Goal: Task Accomplishment & Management: Complete application form

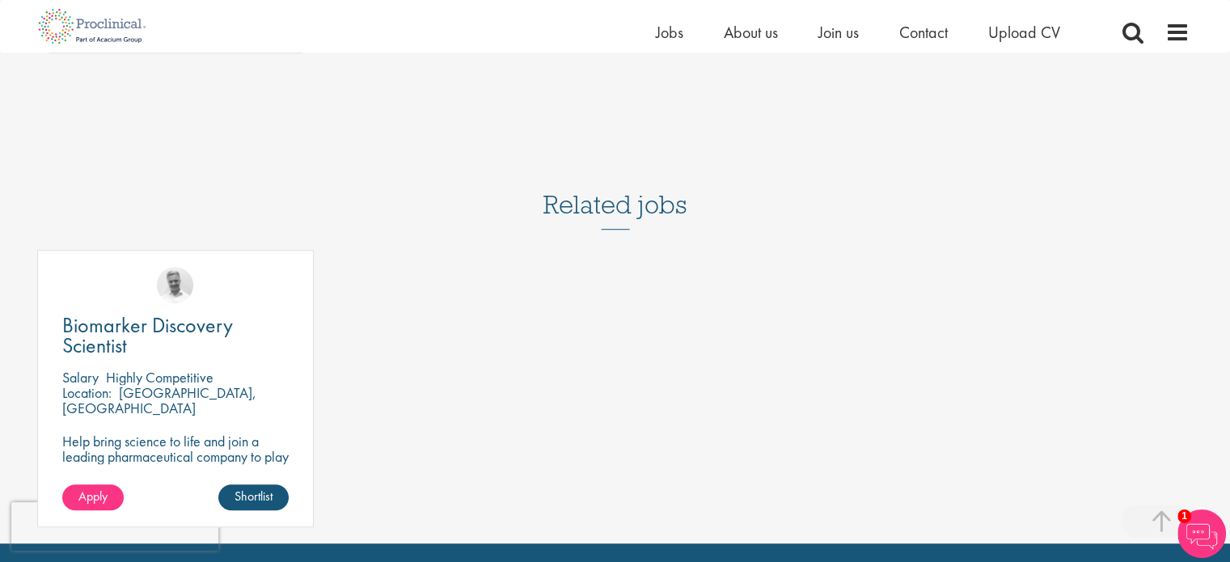
scroll to position [1123, 0]
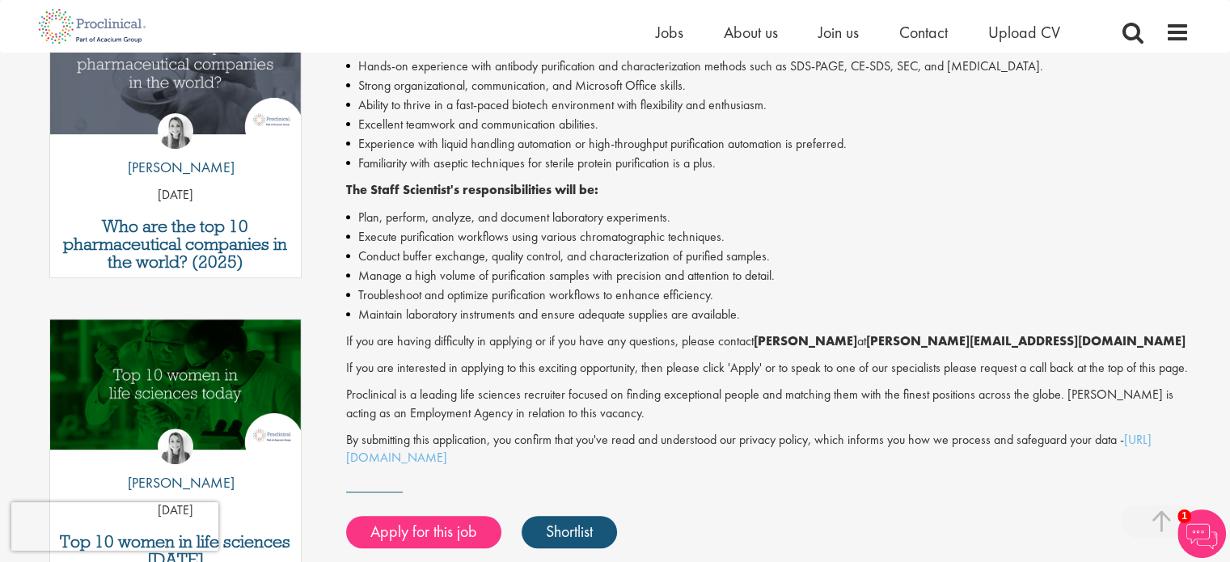
scroll to position [603, 0]
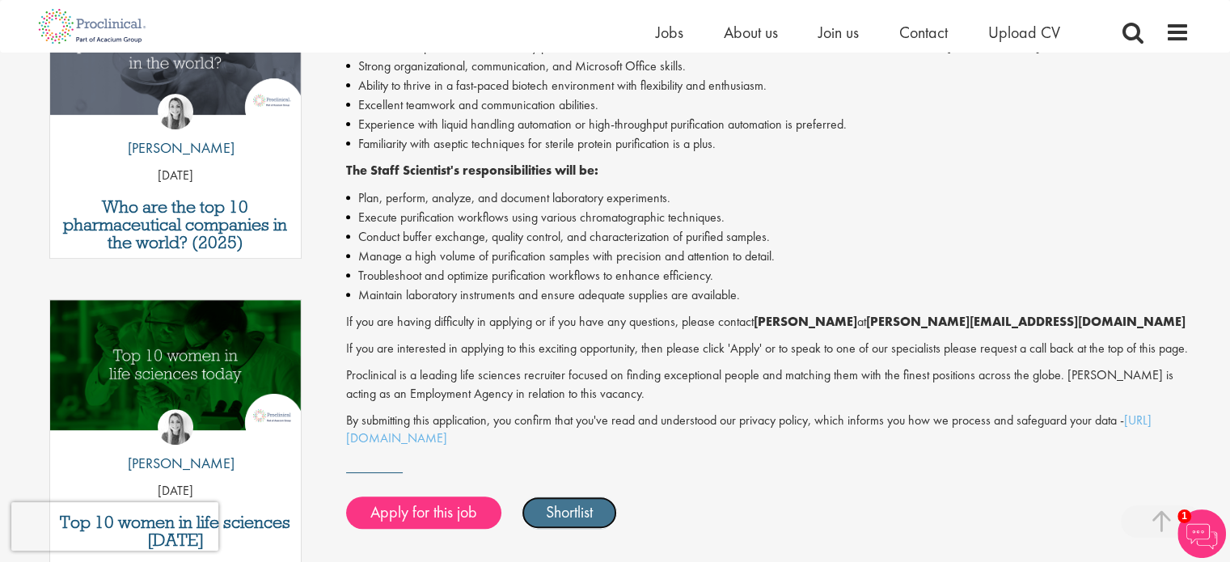
click at [600, 527] on link "Shortlist" at bounding box center [569, 513] width 95 height 32
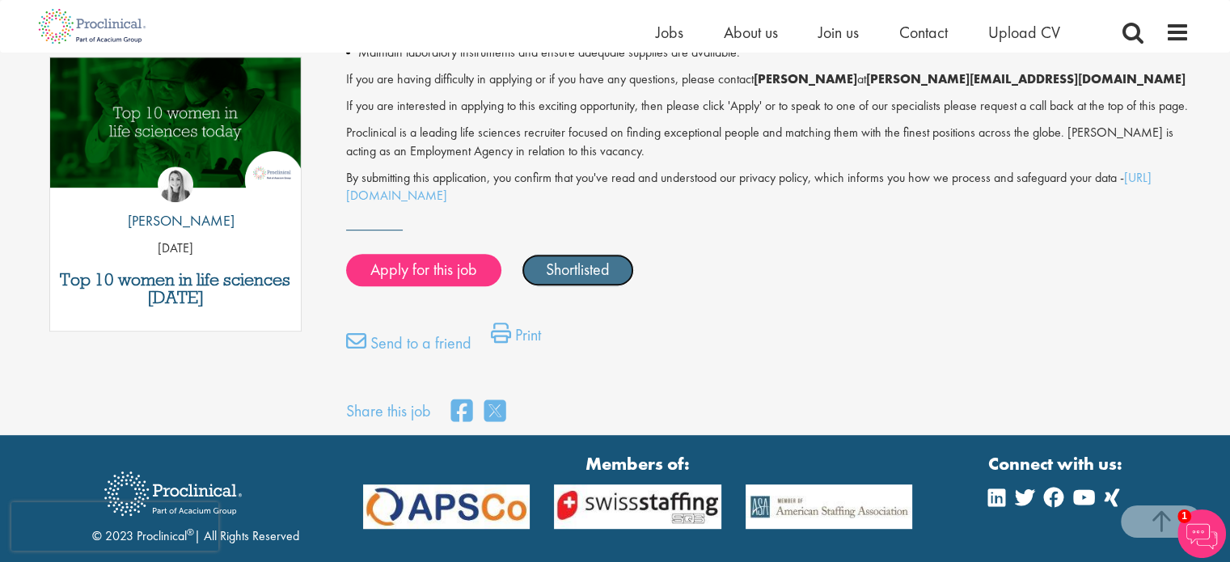
scroll to position [852, 0]
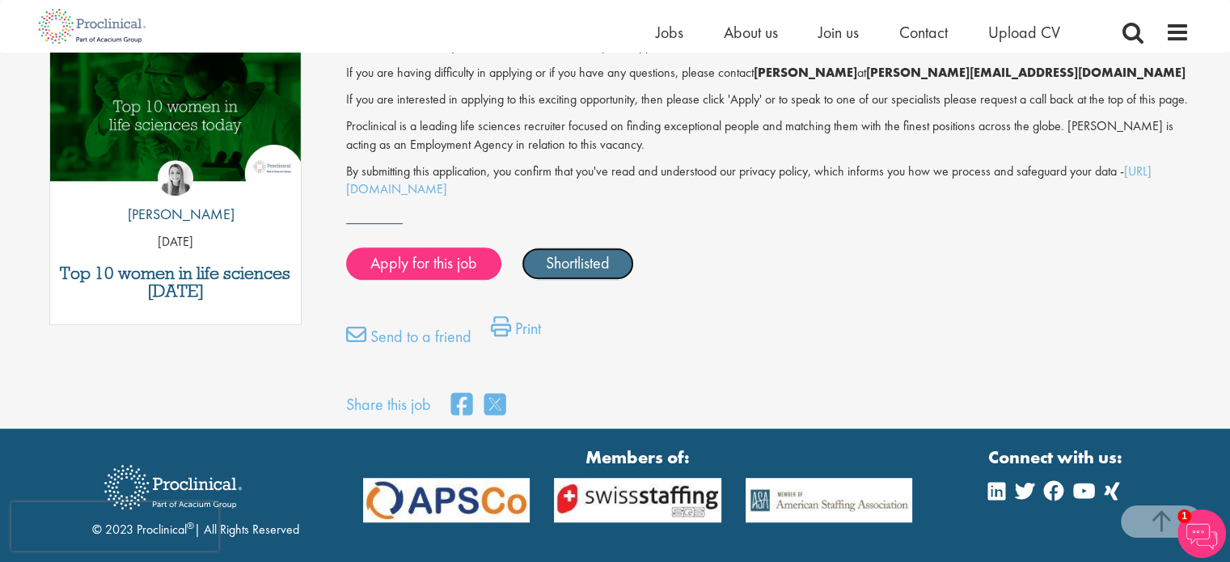
click at [587, 280] on link "Shortlisted" at bounding box center [578, 263] width 112 height 32
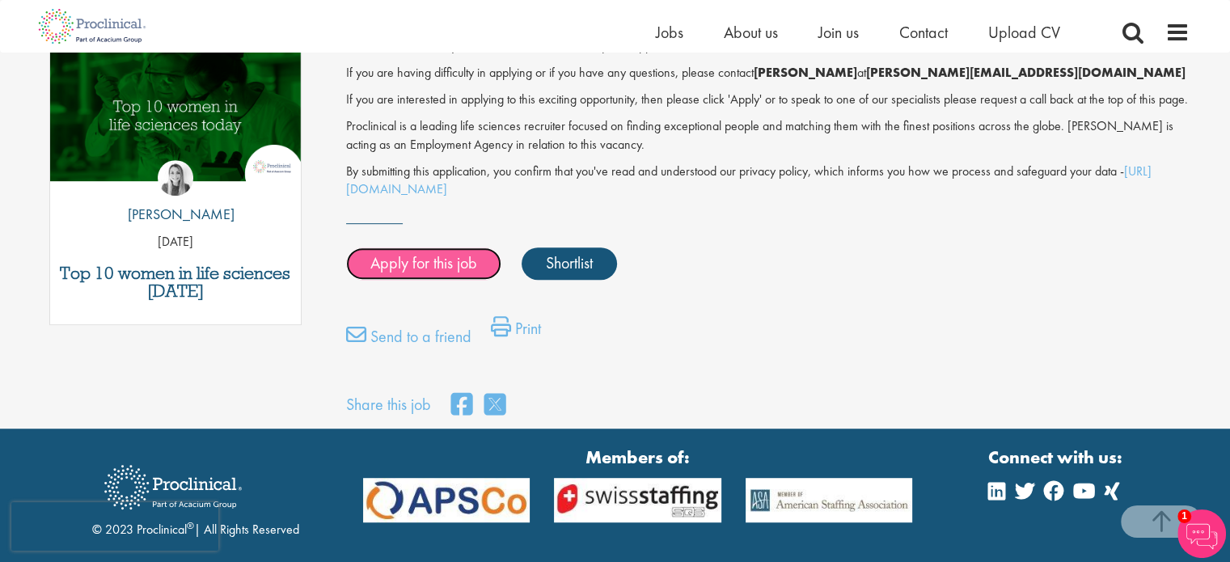
click at [440, 280] on link "Apply for this job" at bounding box center [423, 263] width 155 height 32
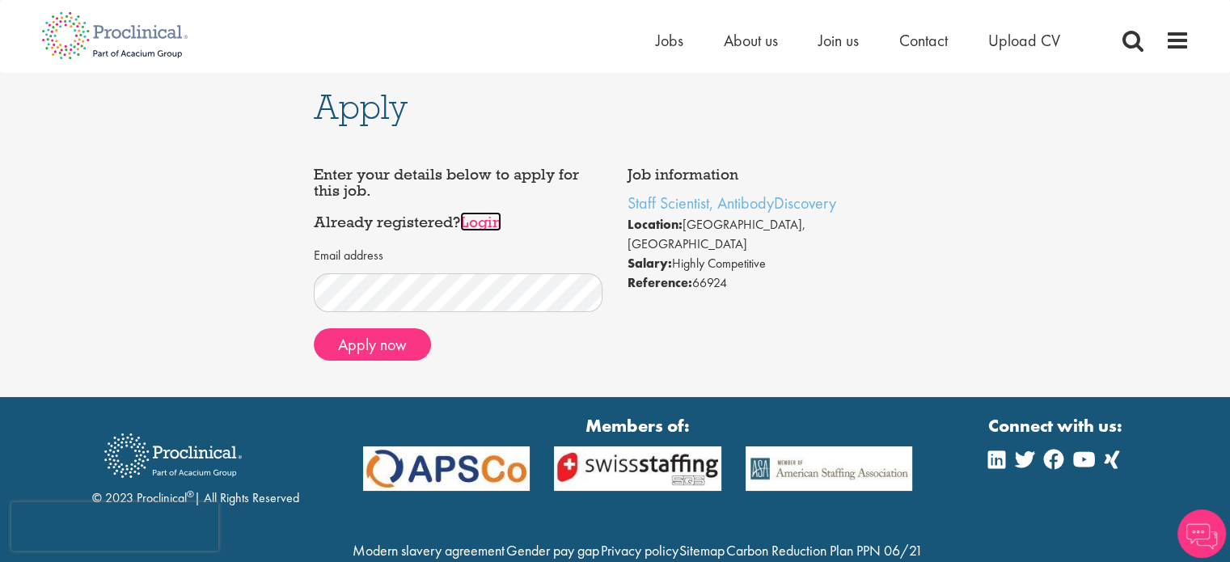
click at [484, 223] on link "Login" at bounding box center [480, 221] width 41 height 19
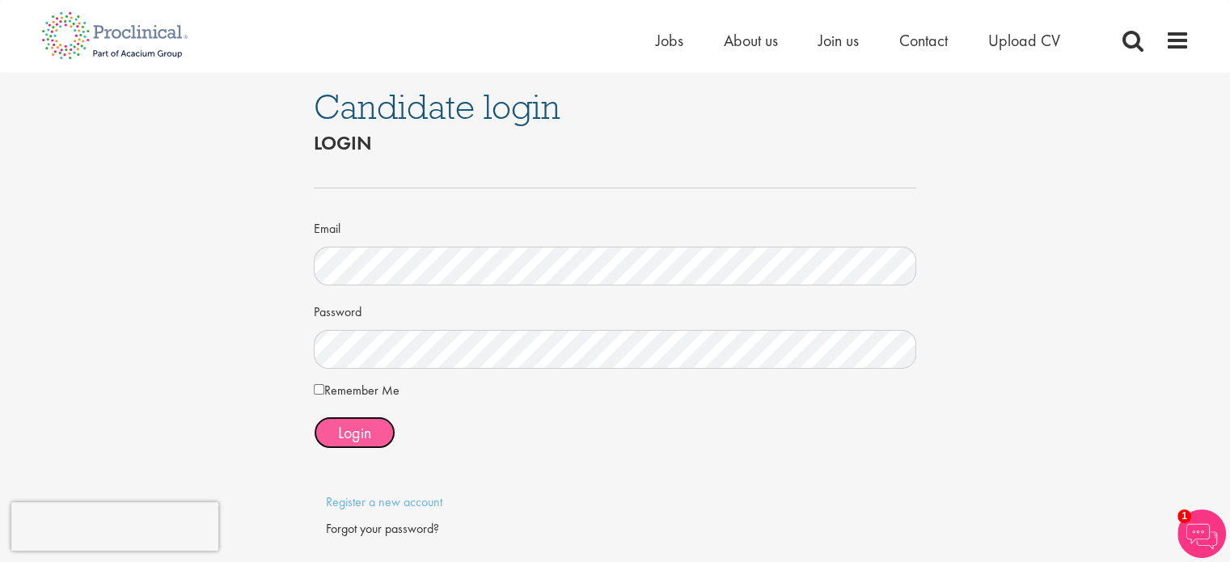
click at [364, 423] on span "Login" at bounding box center [354, 432] width 33 height 21
